Goal: Transaction & Acquisition: Obtain resource

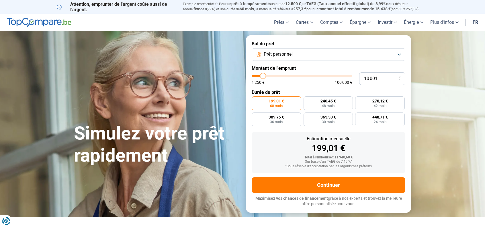
click at [328, 54] on button "Prêt personnel" at bounding box center [329, 54] width 154 height 13
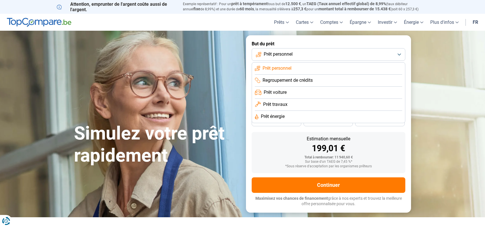
click at [281, 136] on div "Estimation mensuelle 199,01 € Total à rembourser: 11 940,60 € Sur base d'un TAE…" at bounding box center [329, 152] width 154 height 41
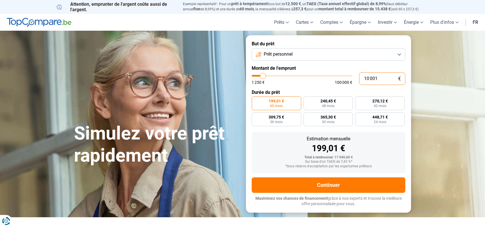
drag, startPoint x: 380, startPoint y: 80, endPoint x: 315, endPoint y: 79, distance: 64.8
click at [315, 79] on div "10 001 € 1 250 € 100 000 €" at bounding box center [329, 78] width 154 height 13
type input "1"
type input "1250"
type input "15"
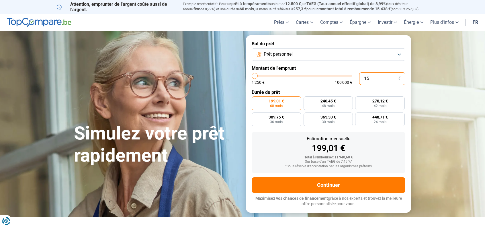
type input "1250"
type input "150"
type input "1250"
type input "1 500"
type input "1500"
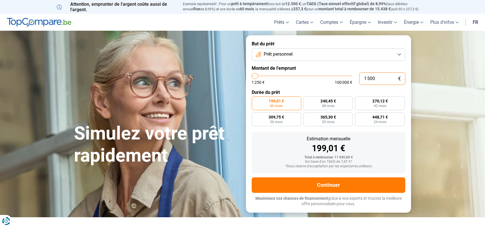
type input "15 000"
type input "15000"
type input "150 000"
type input "100000"
type input "100 000"
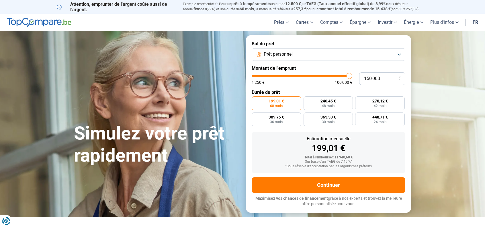
type input "100000"
radio input "false"
click at [280, 145] on div "199,01 €" at bounding box center [328, 148] width 144 height 9
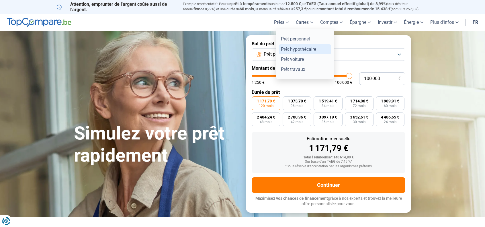
click at [288, 52] on link "Prêt hypothécaire" at bounding box center [305, 49] width 53 height 10
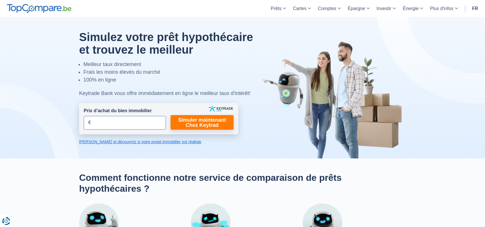
click at [114, 126] on input "Prix d’achat du bien immobilier" at bounding box center [125, 123] width 82 height 14
type input "150.000"
click at [199, 126] on link "Simuler maintenant Chez Keytrad" at bounding box center [202, 122] width 63 height 15
click at [206, 125] on link "Simuler maintenant Chez Keytrad" at bounding box center [202, 122] width 63 height 15
click at [193, 123] on link "Simuler maintenant Chez Keytrad" at bounding box center [202, 122] width 63 height 15
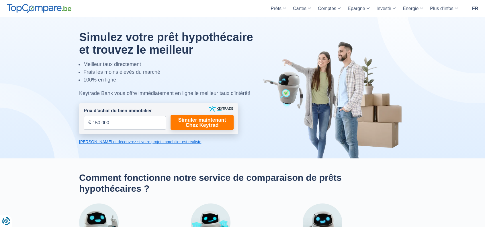
click at [158, 143] on link "Calculez et découvrez si votre projet immobilier est réaliste" at bounding box center [158, 142] width 159 height 6
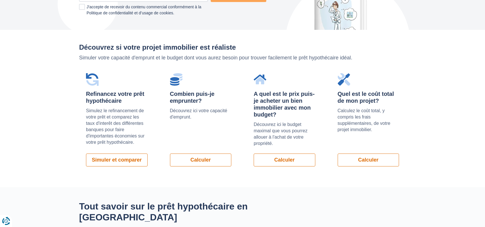
scroll to position [395, 0]
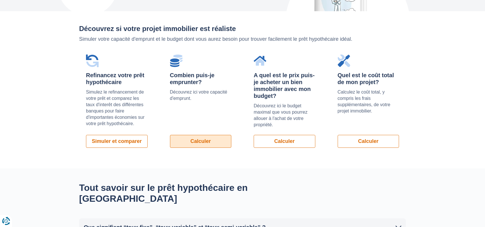
click at [186, 135] on link "Calculer" at bounding box center [201, 141] width 62 height 13
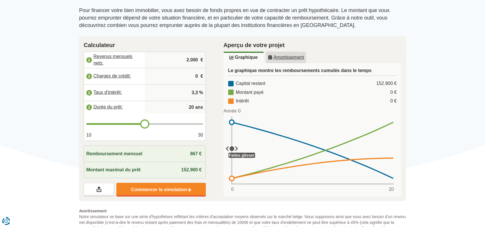
click at [193, 65] on input "2.000" at bounding box center [175, 59] width 56 height 15
drag, startPoint x: 200, startPoint y: 59, endPoint x: 144, endPoint y: 51, distance: 56.5
click at [144, 51] on div "Calculateur Revenus mensuels nets: 2.000 € Charges de crédit: 0 € Taux d'intérê…" at bounding box center [145, 119] width 122 height 156
click at [192, 67] on input "2.000" at bounding box center [175, 59] width 56 height 15
click at [193, 63] on input "2.000" at bounding box center [175, 59] width 56 height 15
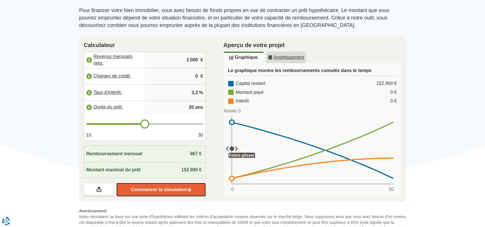
click at [155, 186] on link "Commencer la simulation" at bounding box center [160, 190] width 89 height 14
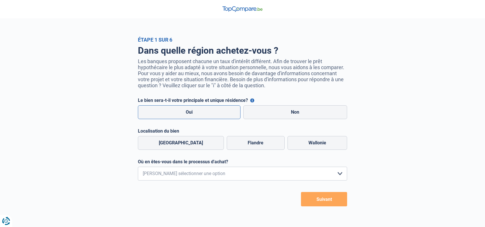
click at [202, 116] on label "Oui" at bounding box center [189, 112] width 103 height 14
click at [202, 116] on input "Oui" at bounding box center [189, 112] width 103 height 14
radio input "true"
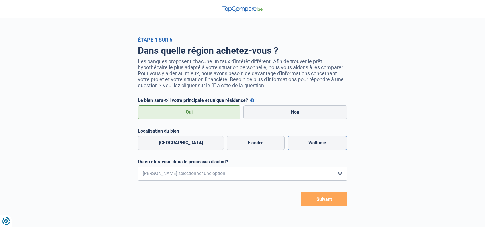
click at [296, 140] on label "Wallonie" at bounding box center [317, 143] width 60 height 14
click at [296, 140] on input "Wallonie" at bounding box center [317, 143] width 60 height 14
radio input "true"
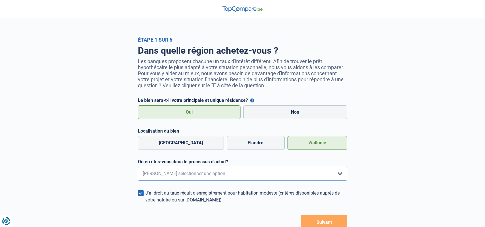
click at [240, 177] on select "Je me renseigne juste car je n'ai pas de projet d'achat concret actuellement Je…" at bounding box center [242, 174] width 209 height 14
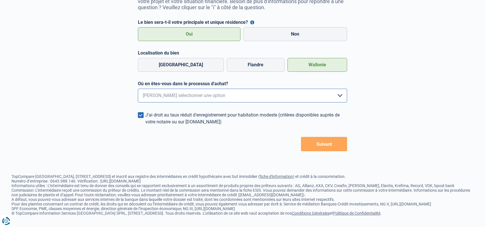
scroll to position [86, 0]
click at [249, 96] on form "Le bien sera-t-il votre principale et unique résidence? Vous pouvez bénéficier …" at bounding box center [242, 85] width 209 height 132
click at [249, 95] on select "Je me renseigne juste car je n'ai pas de projet d'achat concret actuellement Je…" at bounding box center [242, 96] width 209 height 14
select select "0"
click at [138, 89] on select "Je me renseigne juste car je n'ai pas de projet d'achat concret actuellement Je…" at bounding box center [242, 96] width 209 height 14
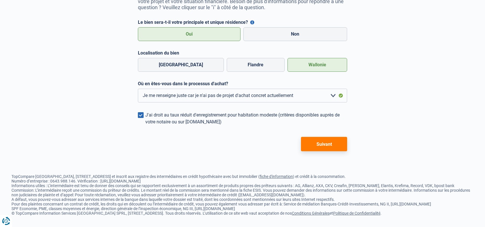
click at [314, 137] on button "Suivant" at bounding box center [324, 144] width 46 height 14
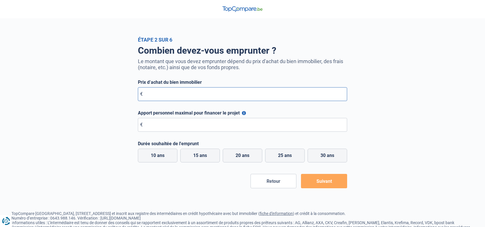
click at [200, 95] on input "Prix d’achat du bien immobilier" at bounding box center [242, 94] width 209 height 14
type input "1"
type input "250.000"
click at [176, 130] on input "Apport personnel maximal pour financer le projet" at bounding box center [242, 125] width 209 height 14
type input "100.000"
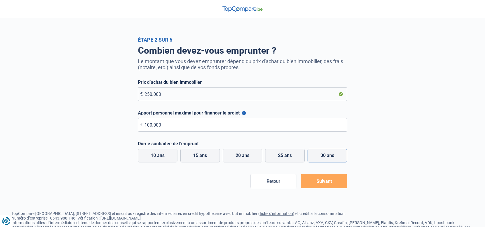
click at [328, 159] on label "30 ans" at bounding box center [328, 155] width 40 height 14
click at [328, 159] on input "30 ans" at bounding box center [328, 155] width 40 height 14
radio input "true"
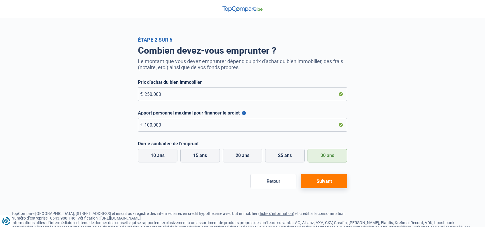
click at [328, 180] on button "Suivant" at bounding box center [324, 181] width 46 height 14
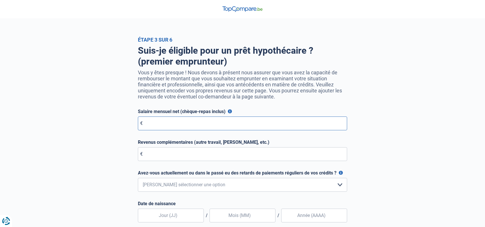
click at [212, 128] on input "Salaire mensuel net (chèque-repas inclus)" at bounding box center [242, 123] width 209 height 14
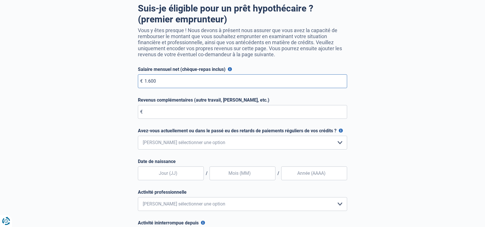
scroll to position [52, 0]
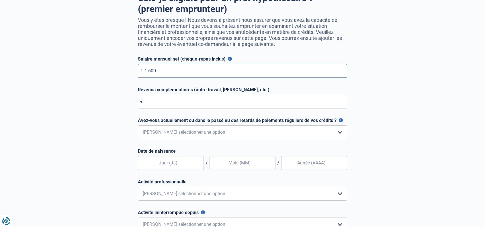
type input "1.600"
click at [197, 103] on input "Revenus complémentaires (autre travail, loyer, etc.)" at bounding box center [242, 102] width 209 height 14
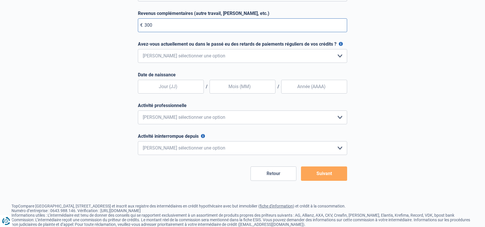
scroll to position [129, 0]
type input "300"
click at [189, 87] on input "text" at bounding box center [171, 86] width 66 height 14
type input "09"
click at [246, 85] on input "text" at bounding box center [243, 86] width 66 height 14
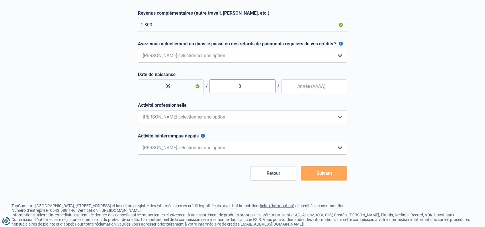
type input "09"
click at [314, 93] on input "Date de naissance" at bounding box center [314, 86] width 66 height 14
type input "1993"
click at [277, 113] on select "Employé privé Ouvrier Fonctionnaire Indépendant Dirigeant d'entreprise Pensionn…" at bounding box center [242, 117] width 209 height 14
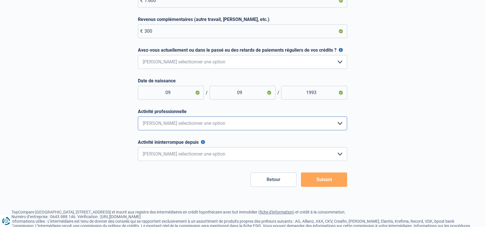
scroll to position [122, 0]
click at [261, 130] on select "Employé privé Ouvrier Fonctionnaire Indépendant Dirigeant d'entreprise Pensionn…" at bounding box center [242, 124] width 209 height 14
select select "permanentInvalid"
click at [138, 119] on select "Employé privé Ouvrier Fonctionnaire Indépendant Dirigeant d'entreprise Pensionn…" at bounding box center [242, 124] width 209 height 14
click at [199, 151] on select "< 6 mois 6 - 12 mois 12 - 24 mois 24 - 36 mois > 36 mois Veuillez sélectionner …" at bounding box center [242, 154] width 209 height 14
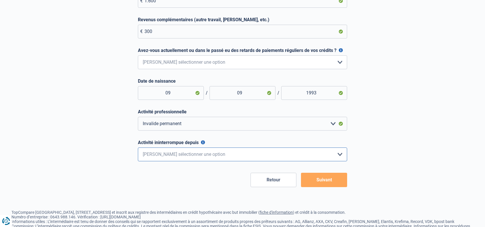
select select "less12"
click at [138, 149] on select "< 6 mois 6 - 12 mois 12 - 24 mois 24 - 36 mois > 36 mois Veuillez sélectionner …" at bounding box center [242, 154] width 209 height 14
click at [330, 187] on button "Suivant" at bounding box center [324, 180] width 46 height 14
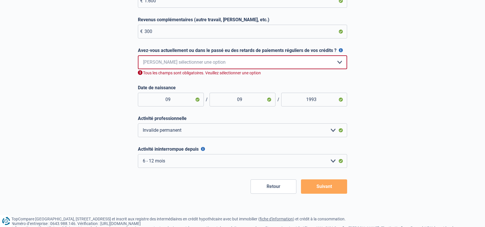
click at [177, 63] on select "Non, jamais Oui mais j'ai tout remboursé il y a moins d'un an Oui mais cela fai…" at bounding box center [242, 62] width 209 height 14
select select "0"
click at [138, 57] on select "Non, jamais Oui mais j'ai tout remboursé il y a moins d'un an Oui mais cela fai…" at bounding box center [242, 62] width 209 height 14
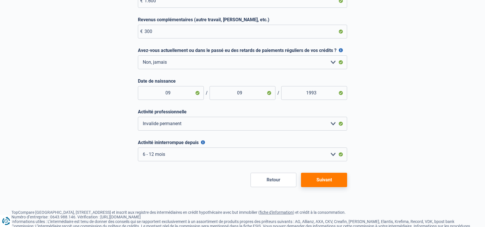
click at [320, 179] on button "Suivant" at bounding box center [324, 180] width 46 height 14
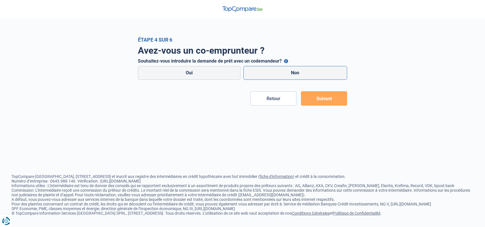
click at [286, 77] on label "Non" at bounding box center [295, 73] width 104 height 14
click at [286, 77] on input "Non" at bounding box center [295, 73] width 104 height 14
radio input "true"
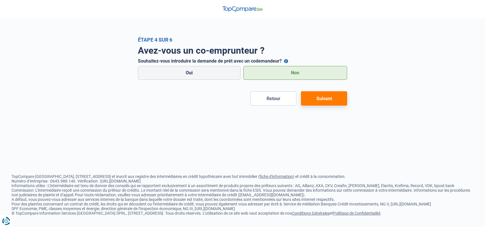
click at [330, 97] on button "Suivant" at bounding box center [324, 98] width 46 height 14
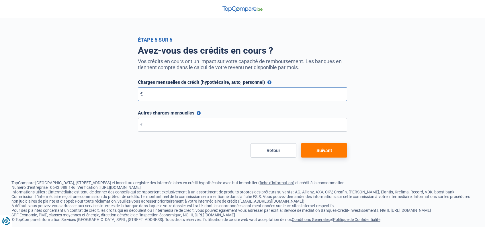
click at [292, 101] on input "Charges mensuelles de crédit (hypothécaire, auto, personnel)" at bounding box center [242, 94] width 209 height 14
click at [325, 151] on button "Suivant" at bounding box center [324, 150] width 46 height 14
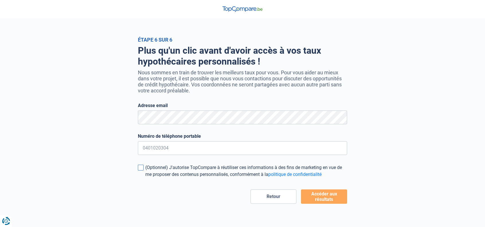
click at [220, 172] on div "(Optionnel) J'autorise TopCompare à réutiliser ces informations à des fins de m…" at bounding box center [246, 171] width 202 height 14
click at [145, 178] on input "(Optionnel) J'autorise TopCompare à réutiliser ces informations à des fins de m…" at bounding box center [145, 178] width 0 height 0
click at [210, 174] on div "(Optionnel) J'autorise TopCompare à réutiliser ces informations à des fins de m…" at bounding box center [246, 171] width 202 height 14
click at [145, 178] on input "(Optionnel) J'autorise TopCompare à réutiliser ces informations à des fins de m…" at bounding box center [145, 178] width 0 height 0
click at [325, 200] on button "Accéder aux résultats" at bounding box center [324, 196] width 46 height 14
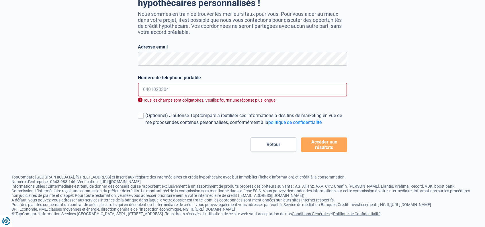
scroll to position [60, 0]
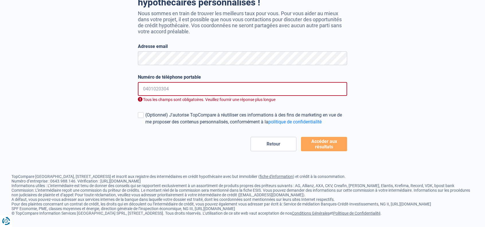
click at [235, 91] on input "Numéro de téléphone portable" at bounding box center [242, 89] width 209 height 14
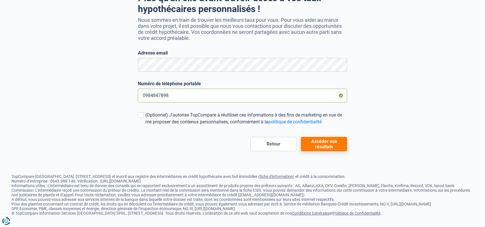
type input "0984847898"
click at [319, 137] on button "Accéder aux résultats" at bounding box center [324, 144] width 46 height 14
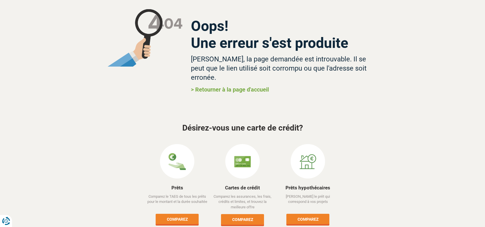
scroll to position [40, 0]
